Goal: Check status: Check status

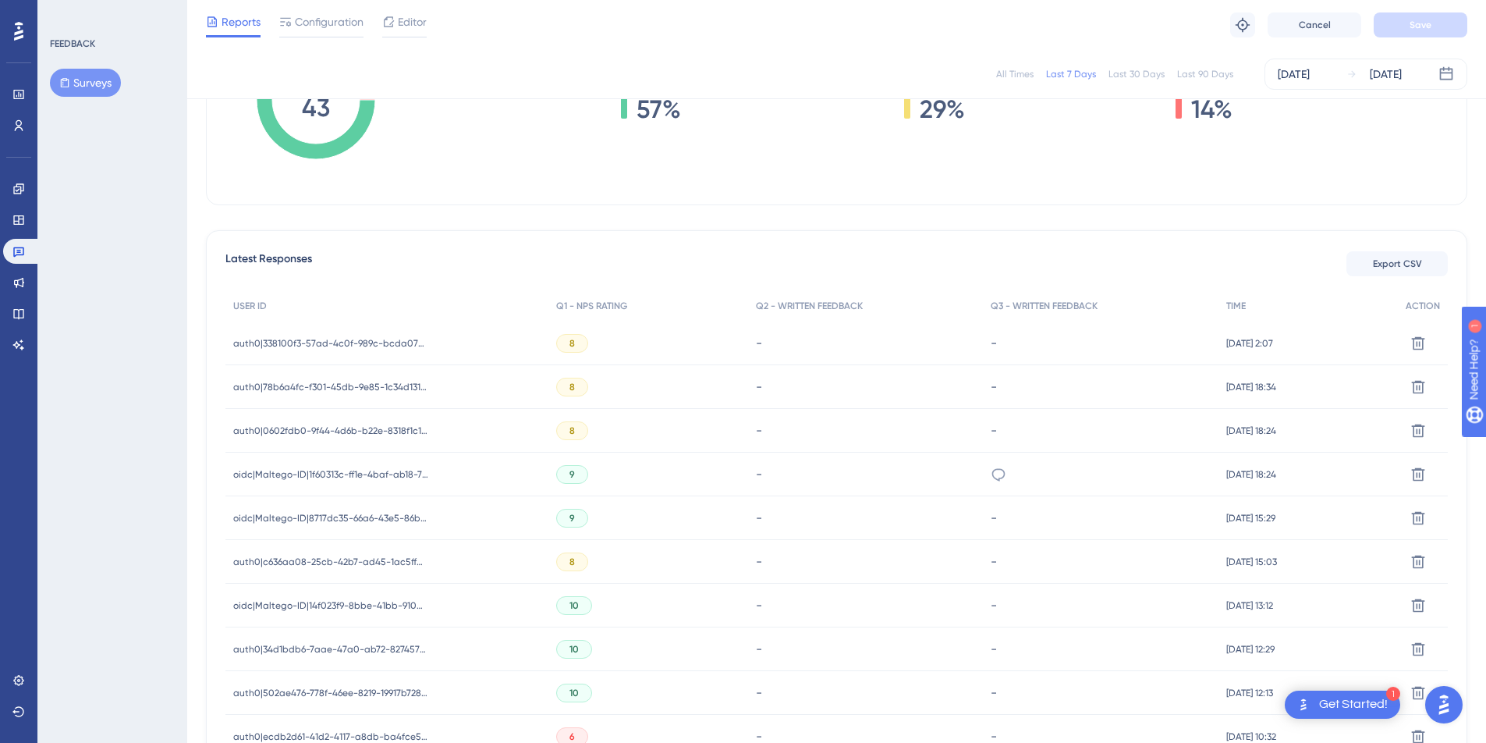
scroll to position [317, 0]
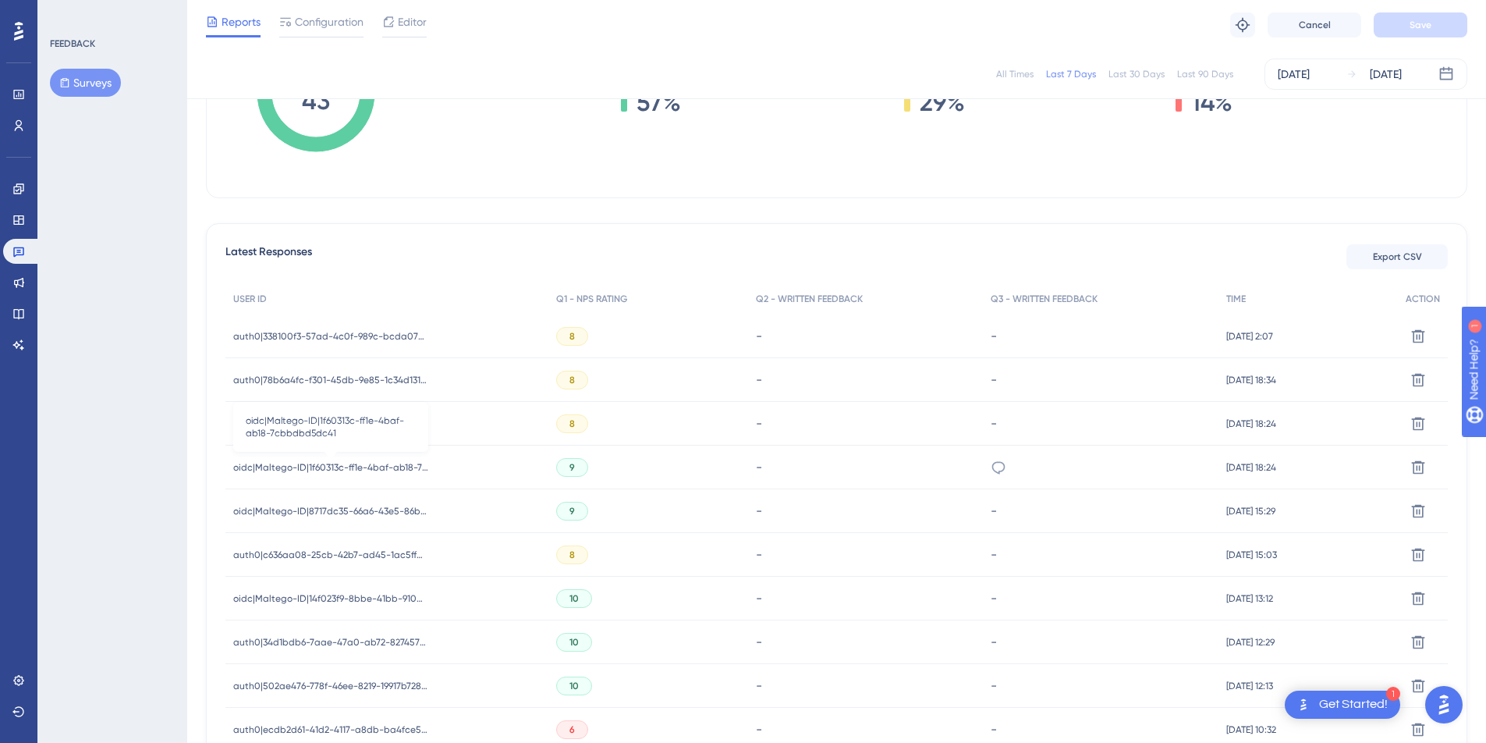
click at [381, 467] on span "oidc|Maltego-ID|1f60313c-ff1e-4baf-ab18-7cbbdbd5dc41" at bounding box center [330, 467] width 195 height 12
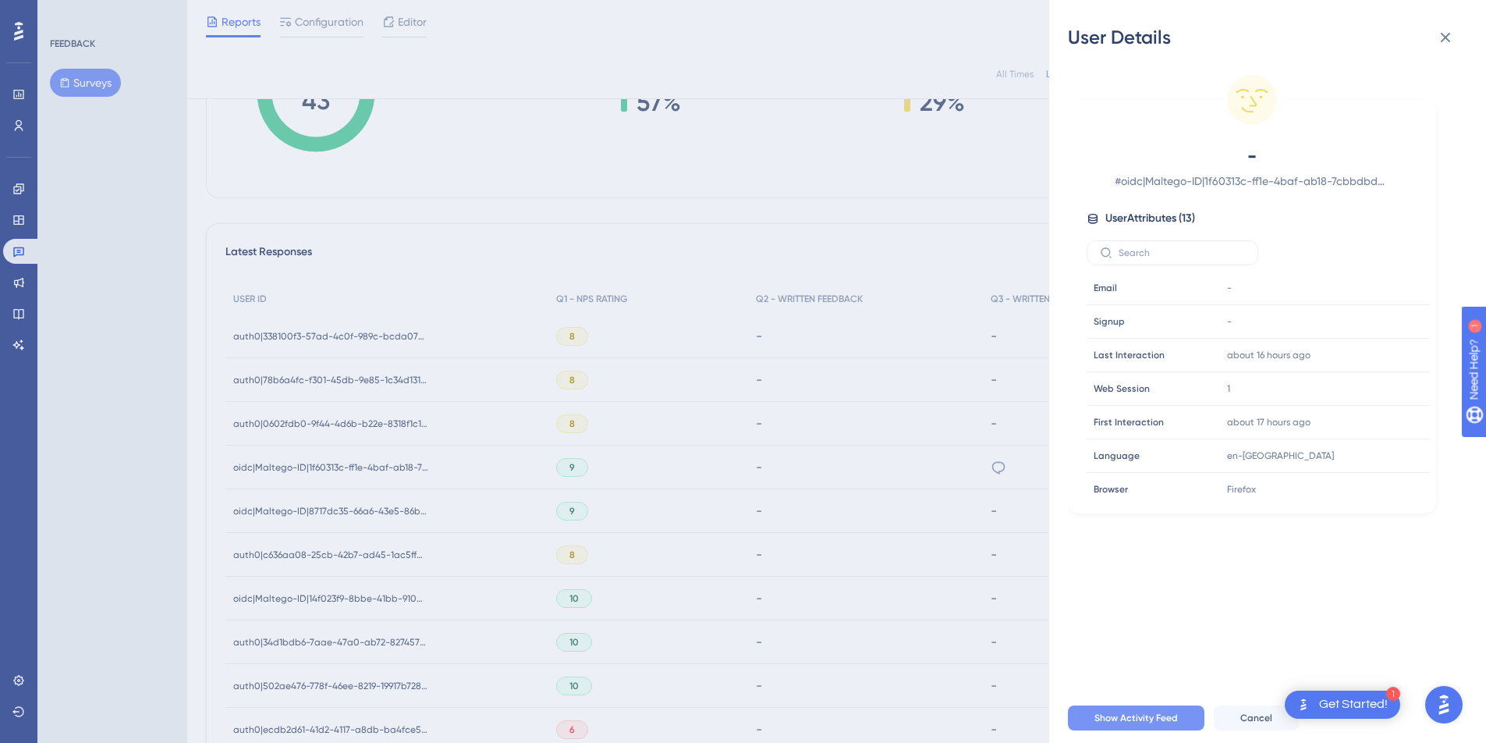
click at [1104, 724] on span "Show Activity Feed" at bounding box center [1136, 718] width 83 height 12
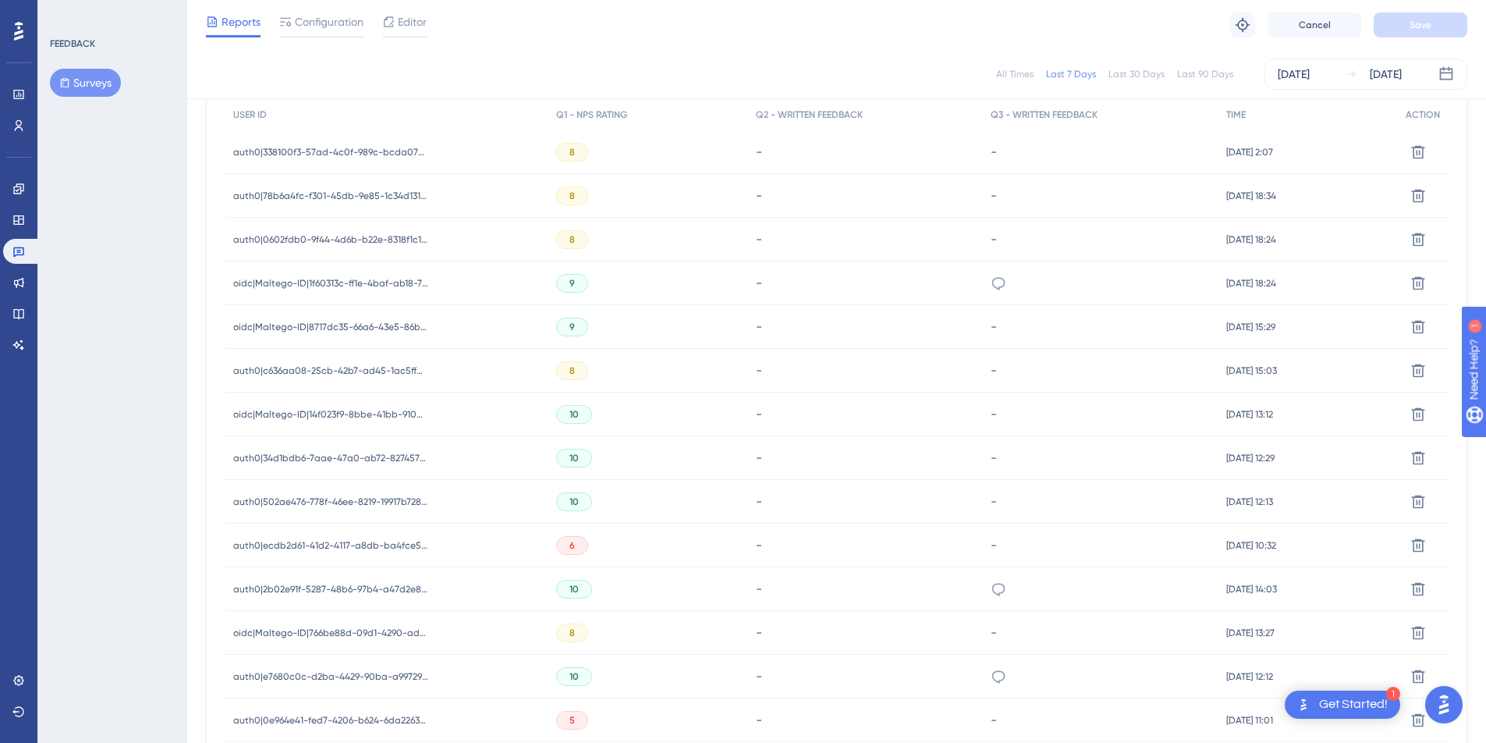
scroll to position [519, 0]
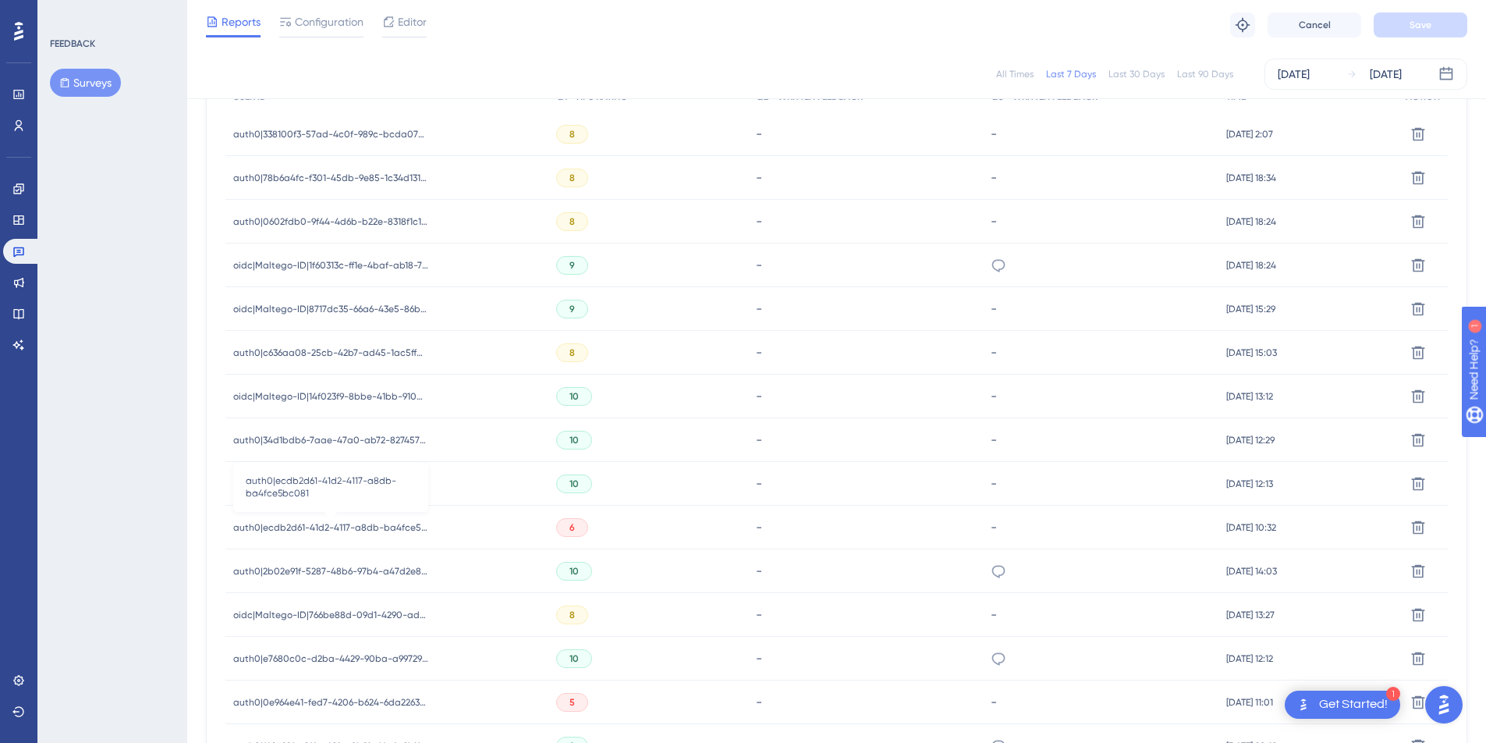
click at [399, 526] on span "auth0|ecdb2d61-41d2-4117-a8db-ba4fce5bc081" at bounding box center [330, 527] width 195 height 12
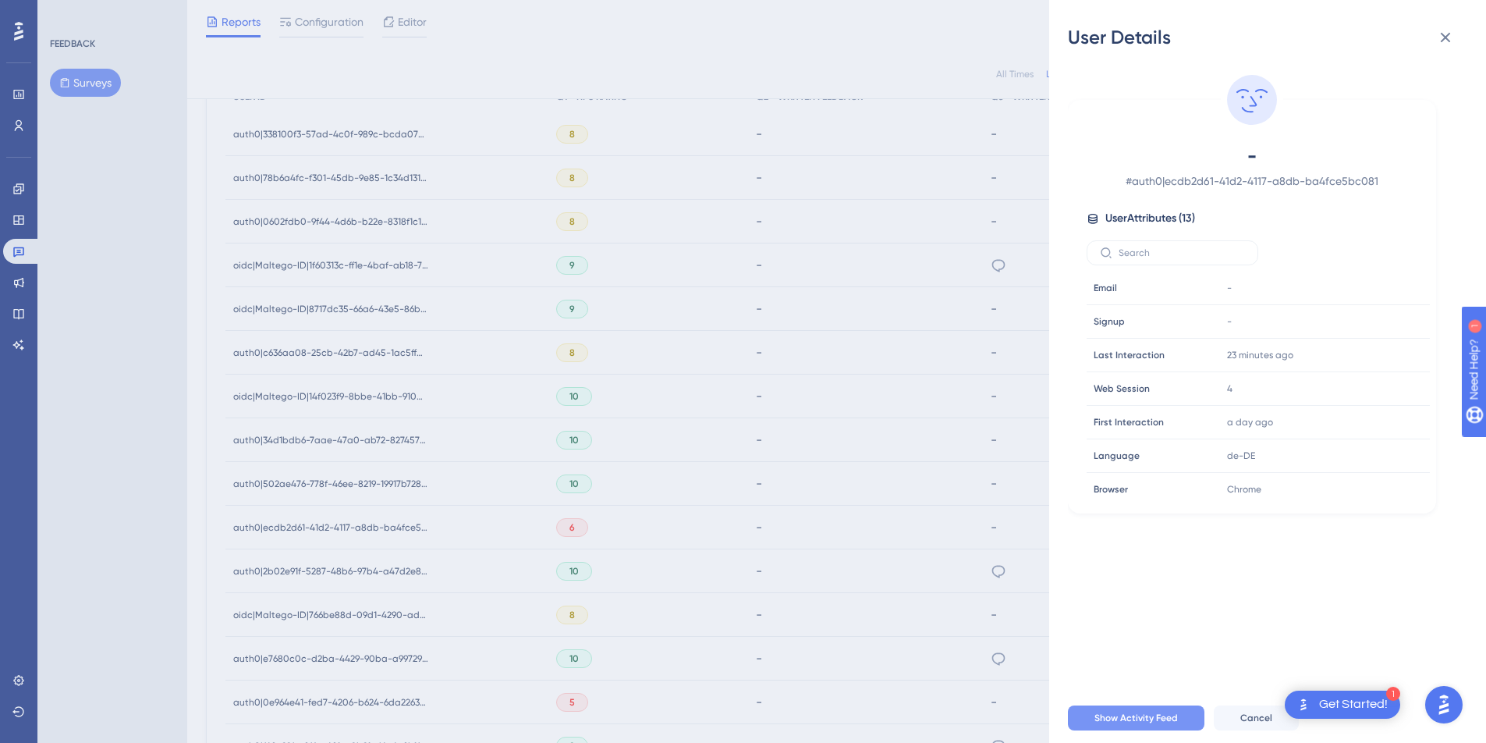
click at [1127, 724] on span "Show Activity Feed" at bounding box center [1136, 718] width 83 height 12
